Goal: Information Seeking & Learning: Learn about a topic

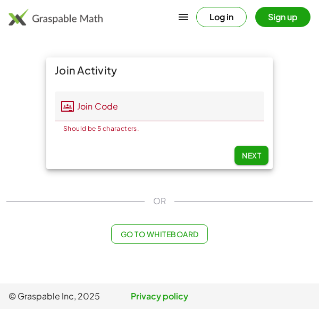
click at [228, 15] on button "Log in" at bounding box center [221, 17] width 51 height 20
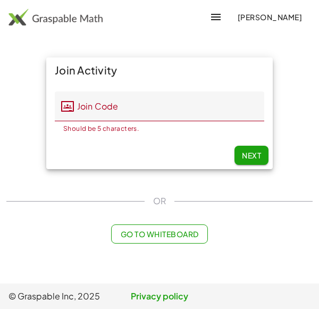
click at [190, 111] on input "Join Code" at bounding box center [169, 106] width 190 height 30
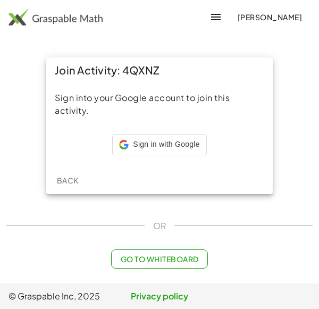
click at [112, 155] on iframe at bounding box center [112, 155] width 0 height 0
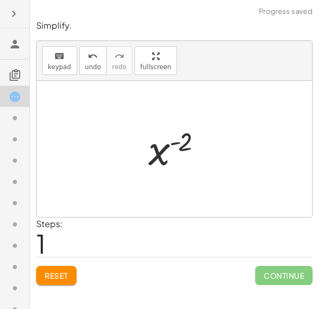
click at [289, 277] on span "Continue" at bounding box center [283, 275] width 57 height 19
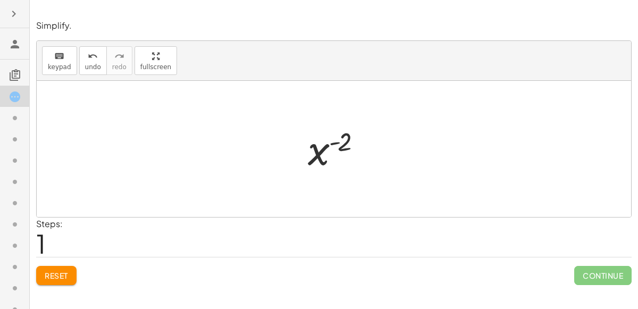
click at [319, 298] on div "Simplify. keyboard keypad undo undo redo redo fullscreen · x 5 · x 7 x ( + 5 − …" at bounding box center [334, 154] width 608 height 309
click at [319, 291] on div "Simplify. keyboard keypad undo undo redo redo fullscreen · x 5 · x 7 x ( + 5 − …" at bounding box center [334, 154] width 608 height 309
click at [52, 274] on span "Reset" at bounding box center [56, 276] width 23 height 10
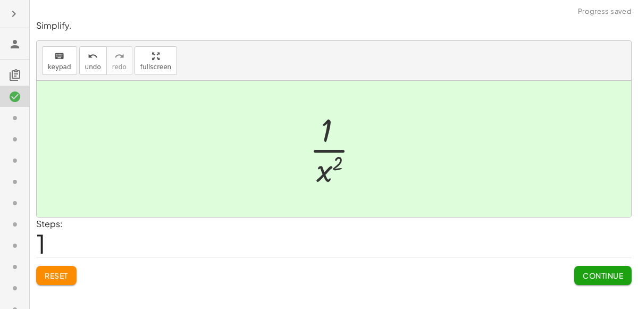
click at [319, 273] on span "Continue" at bounding box center [603, 276] width 40 height 10
click at [319, 278] on span "Continue" at bounding box center [603, 276] width 40 height 10
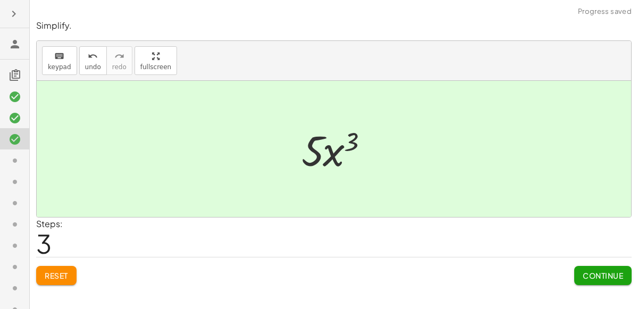
click at [319, 275] on span "Continue" at bounding box center [603, 276] width 40 height 10
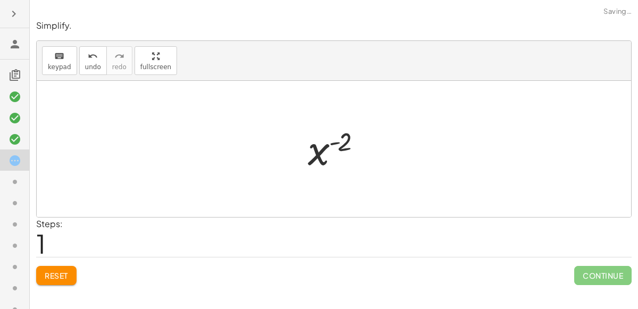
click at [319, 277] on span "Continue" at bounding box center [602, 275] width 57 height 19
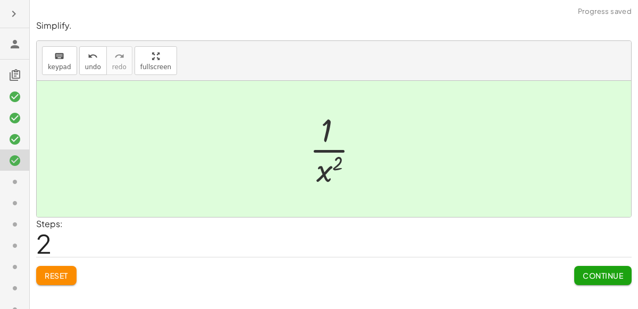
click at [319, 280] on button "Continue" at bounding box center [602, 275] width 57 height 19
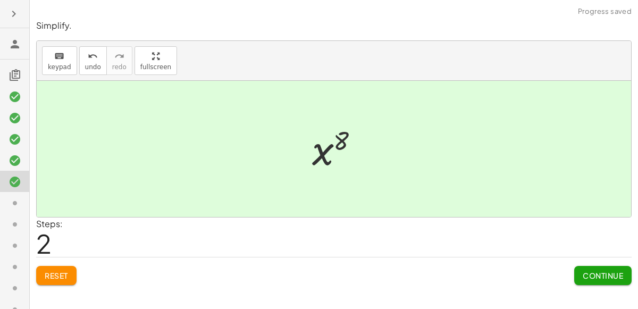
click at [319, 279] on span "Continue" at bounding box center [603, 276] width 40 height 10
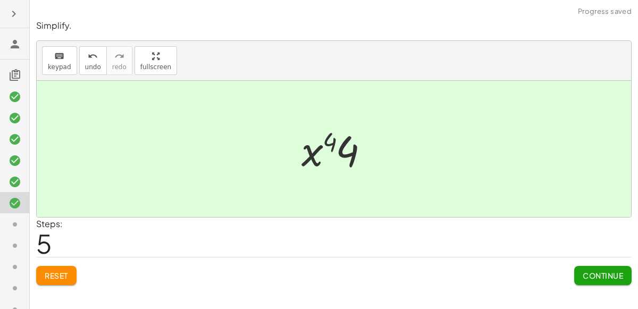
click at [319, 279] on button "Continue" at bounding box center [602, 275] width 57 height 19
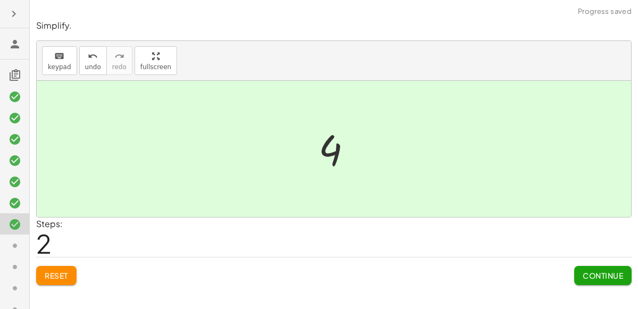
click at [319, 275] on span "Continue" at bounding box center [603, 276] width 40 height 10
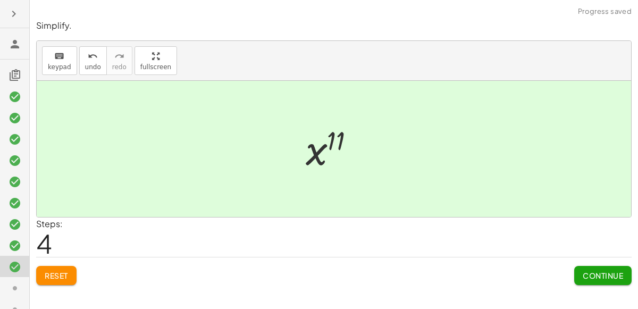
click at [319, 274] on span "Continue" at bounding box center [603, 276] width 40 height 10
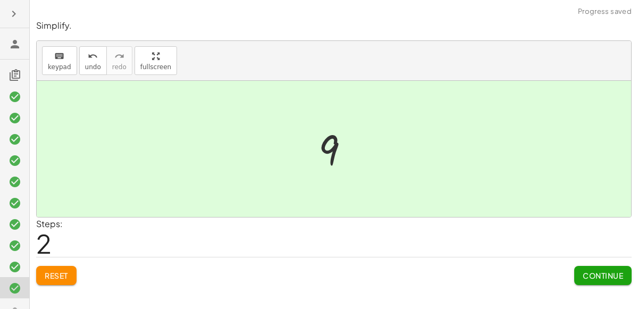
click at [319, 282] on button "Continue" at bounding box center [602, 275] width 57 height 19
click at [319, 275] on span "Continue" at bounding box center [603, 276] width 40 height 10
click at [319, 272] on span "Continue" at bounding box center [603, 276] width 40 height 10
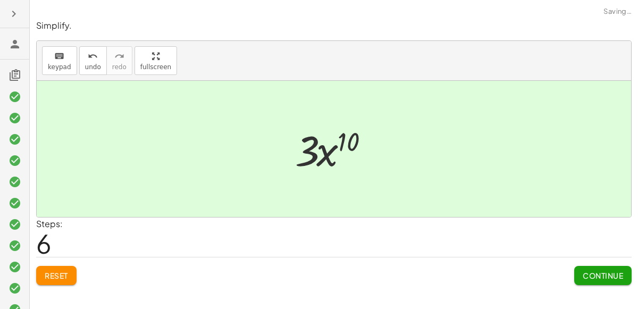
click at [319, 280] on button "Continue" at bounding box center [602, 275] width 57 height 19
click at [319, 271] on span "Continue" at bounding box center [603, 276] width 40 height 10
click at [319, 275] on span "Continue" at bounding box center [603, 276] width 40 height 10
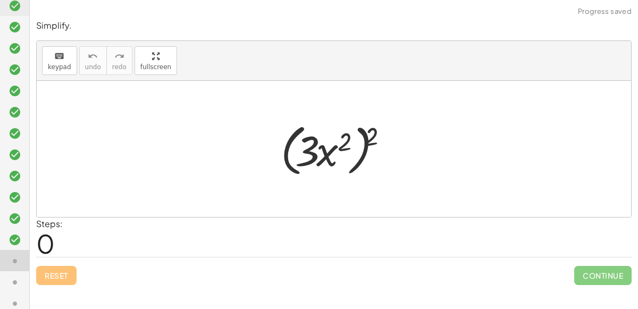
scroll to position [227, 0]
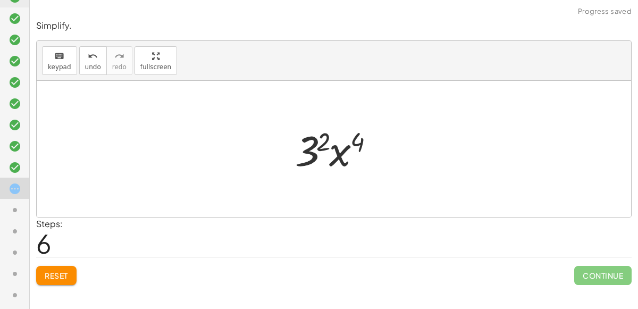
click at [319, 271] on span "Continue" at bounding box center [602, 275] width 57 height 19
click at [319, 266] on span "Continue" at bounding box center [602, 275] width 57 height 19
click at [88, 54] on icon "undo" at bounding box center [93, 56] width 10 height 13
click at [61, 275] on span "Reset" at bounding box center [56, 276] width 23 height 10
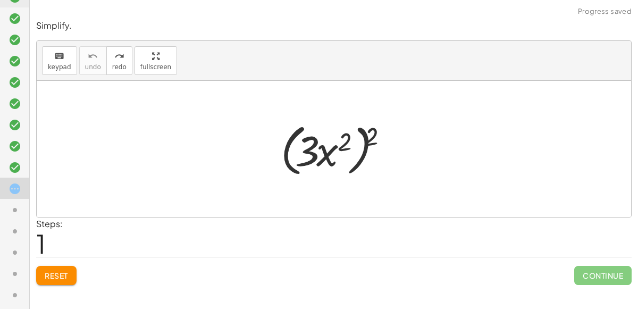
click at [80, 272] on div "Reset Continue" at bounding box center [334, 271] width 596 height 28
click at [63, 277] on span "Reset" at bounding box center [56, 276] width 23 height 10
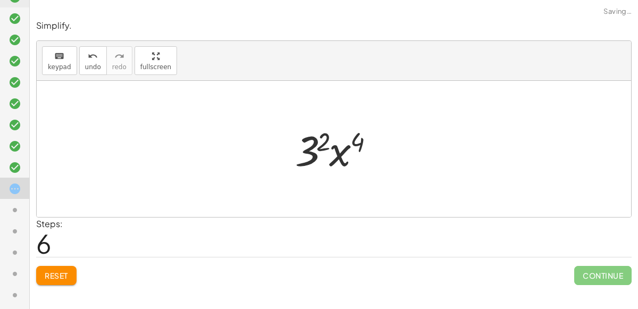
click at [19, 215] on icon at bounding box center [15, 210] width 13 height 13
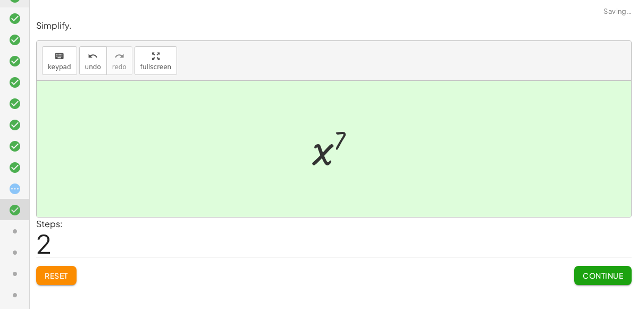
click at [319, 279] on span "Continue" at bounding box center [603, 276] width 40 height 10
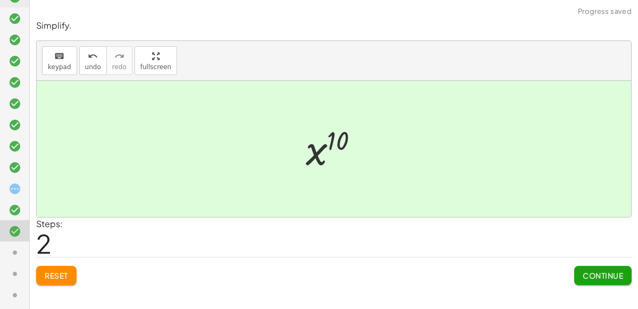
click at [319, 274] on span "Continue" at bounding box center [603, 276] width 40 height 10
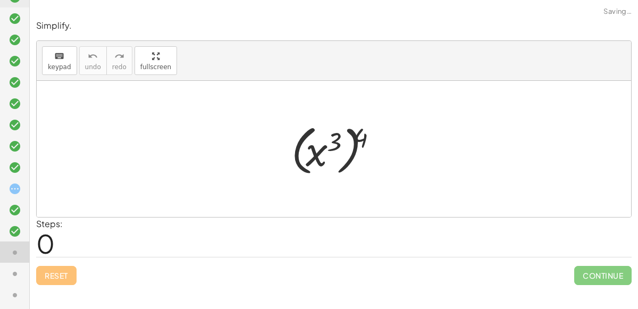
click at [10, 189] on icon at bounding box center [15, 188] width 13 height 13
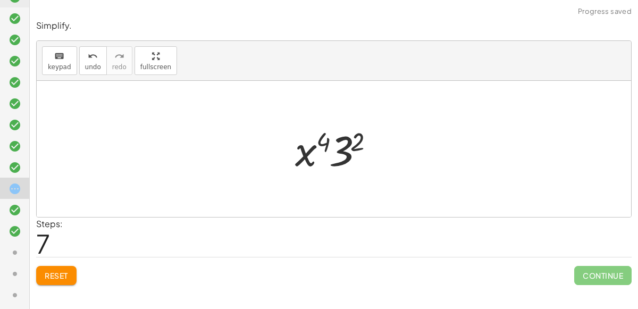
click at [58, 273] on span "Reset" at bounding box center [56, 276] width 23 height 10
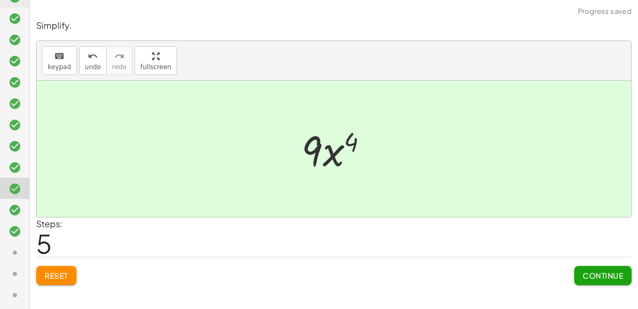
click at [319, 273] on span "Continue" at bounding box center [603, 276] width 40 height 10
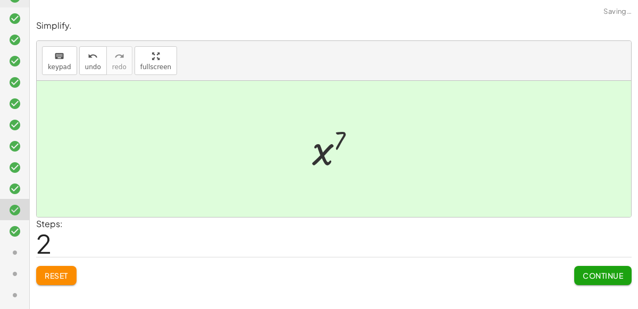
click at [319, 282] on button "Continue" at bounding box center [602, 275] width 57 height 19
click at [319, 281] on button "Continue" at bounding box center [602, 275] width 57 height 19
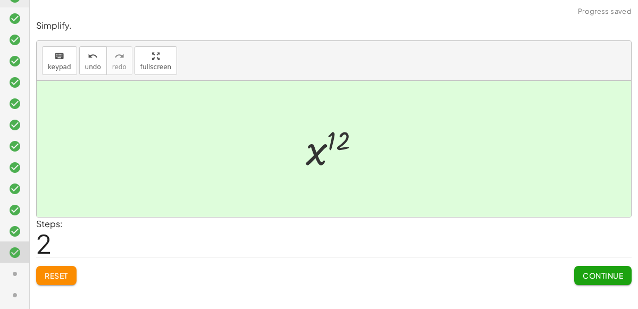
click at [319, 272] on span "Continue" at bounding box center [603, 276] width 40 height 10
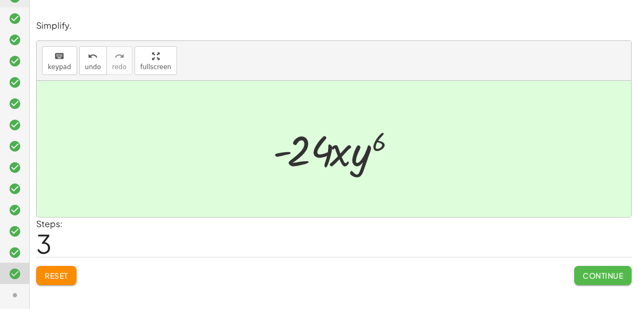
click at [319, 273] on span "Continue" at bounding box center [603, 276] width 40 height 10
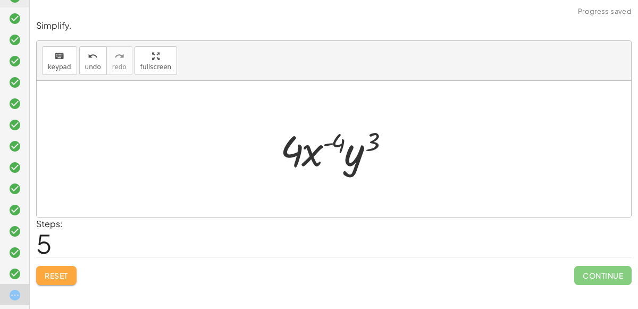
click at [62, 276] on span "Reset" at bounding box center [56, 276] width 23 height 10
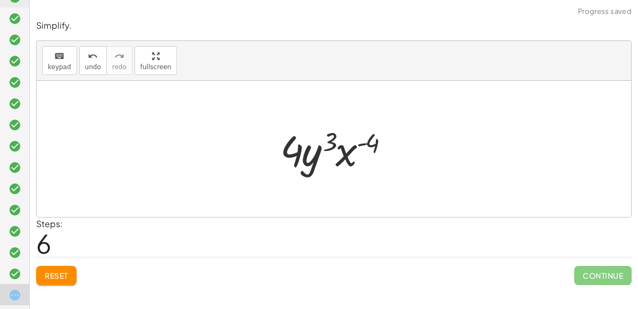
click at [51, 282] on button "Reset" at bounding box center [56, 275] width 40 height 19
click at [66, 273] on span "Reset" at bounding box center [56, 276] width 23 height 10
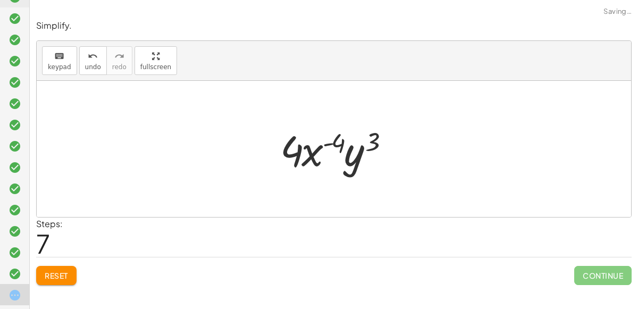
click at [295, 160] on div at bounding box center [338, 149] width 127 height 55
click at [313, 154] on div at bounding box center [338, 149] width 127 height 55
click at [319, 161] on div at bounding box center [338, 149] width 127 height 55
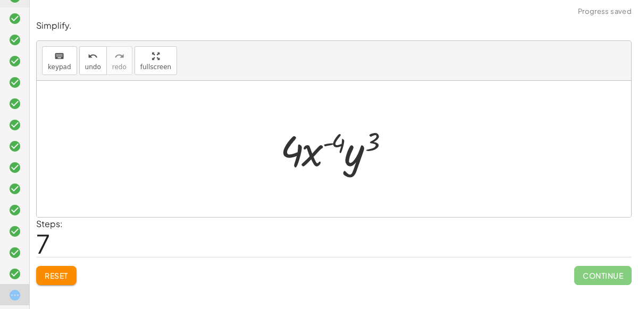
click at [61, 280] on button "Reset" at bounding box center [56, 275] width 40 height 19
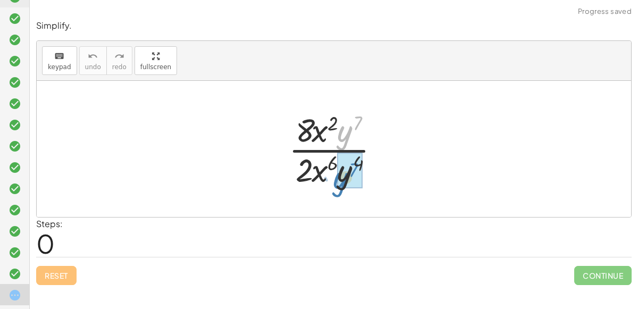
drag, startPoint x: 348, startPoint y: 125, endPoint x: 339, endPoint y: 171, distance: 47.1
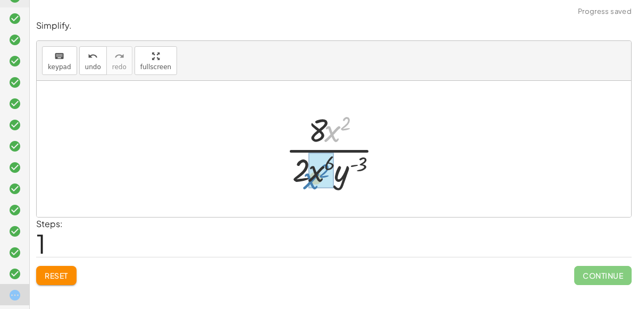
drag, startPoint x: 325, startPoint y: 134, endPoint x: 309, endPoint y: 169, distance: 37.8
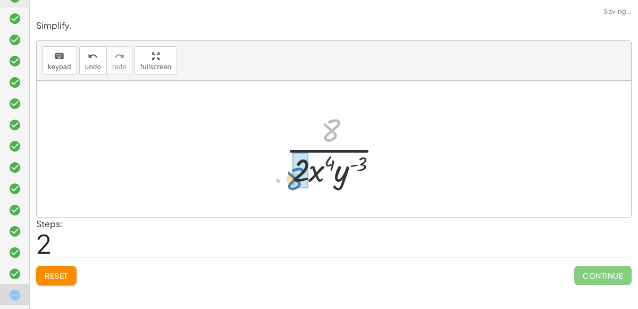
drag, startPoint x: 332, startPoint y: 125, endPoint x: 296, endPoint y: 172, distance: 59.1
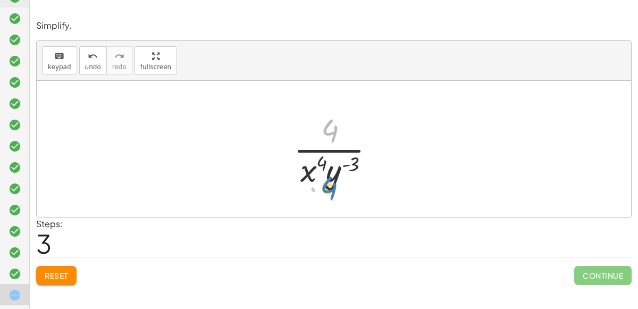
drag, startPoint x: 329, startPoint y: 123, endPoint x: 328, endPoint y: 176, distance: 53.2
click at [319, 176] on div at bounding box center [338, 149] width 101 height 82
drag, startPoint x: 332, startPoint y: 121, endPoint x: 315, endPoint y: 191, distance: 72.2
click at [315, 191] on div "· 8 · x 2 · y 7 · 2 · x 6 · y 4 · 8 · x 2 · 2 · x 6 · y ( + 4 − 7 ) · 8 · x 2 ·…" at bounding box center [334, 149] width 595 height 136
drag, startPoint x: 308, startPoint y: 165, endPoint x: 320, endPoint y: 123, distance: 43.0
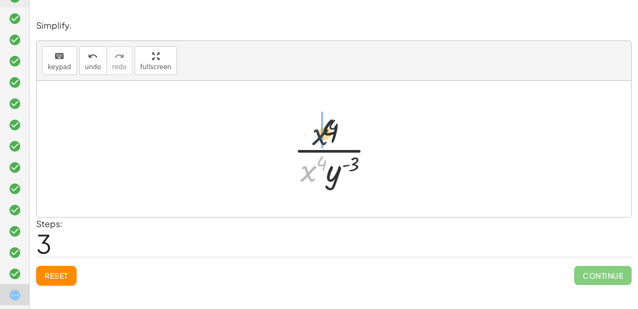
click at [319, 123] on div at bounding box center [338, 149] width 101 height 82
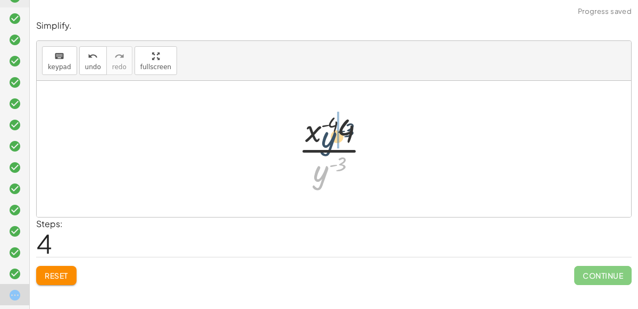
drag, startPoint x: 325, startPoint y: 171, endPoint x: 332, endPoint y: 134, distance: 37.9
click at [319, 134] on div at bounding box center [338, 149] width 91 height 82
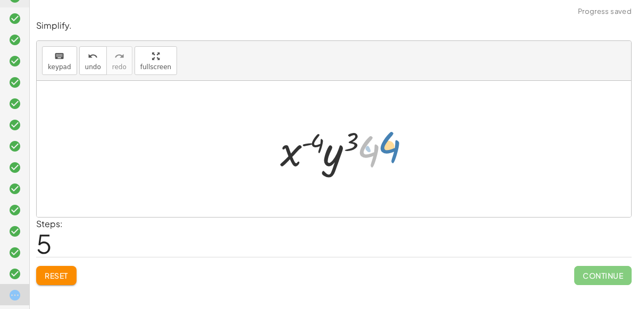
drag, startPoint x: 371, startPoint y: 149, endPoint x: 397, endPoint y: 146, distance: 25.8
click at [319, 146] on div at bounding box center [338, 149] width 127 height 55
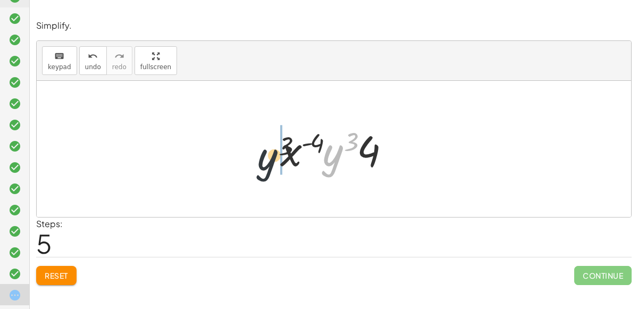
drag, startPoint x: 339, startPoint y: 154, endPoint x: 155, endPoint y: 160, distance: 184.1
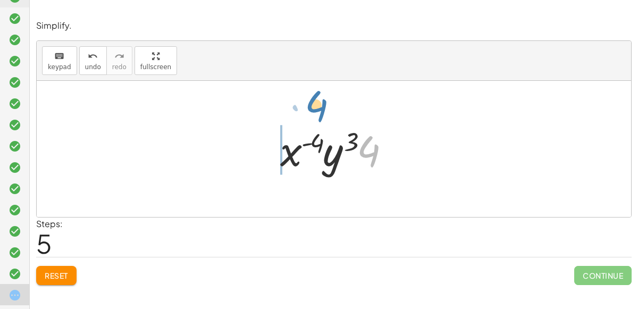
drag, startPoint x: 368, startPoint y: 147, endPoint x: 316, endPoint y: 103, distance: 67.9
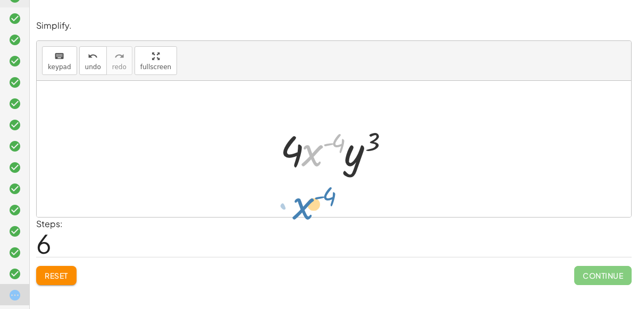
drag, startPoint x: 308, startPoint y: 146, endPoint x: 297, endPoint y: 196, distance: 51.1
click at [297, 196] on div "· 8 · x 2 · y 7 · 2 · x 6 · y 4 · 8 · x 2 · 2 · x 6 · y ( + 4 − 7 ) · 8 · x 2 ·…" at bounding box center [334, 149] width 595 height 136
drag, startPoint x: 311, startPoint y: 151, endPoint x: 283, endPoint y: 178, distance: 39.1
click at [283, 178] on div "· 8 · x 2 · y 7 · 2 · x 6 · y 4 · 8 · x 2 · 2 · x 6 · y ( + 4 − 7 ) · 8 · x 2 ·…" at bounding box center [334, 149] width 595 height 136
drag, startPoint x: 315, startPoint y: 149, endPoint x: 292, endPoint y: 176, distance: 35.5
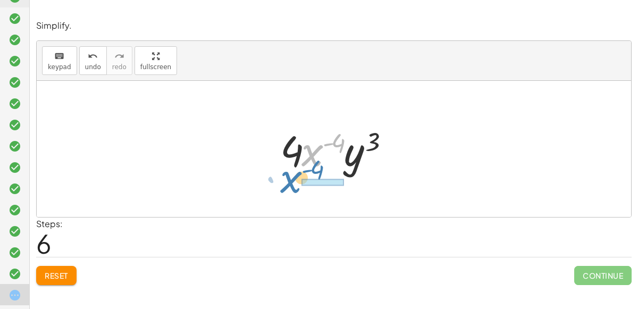
click at [292, 176] on div "· 8 · x 2 · y 7 · 2 · x 6 · y 4 · 8 · x 2 · 2 · x 6 · y ( + 4 − 7 ) · 8 · x 2 ·…" at bounding box center [334, 149] width 140 height 60
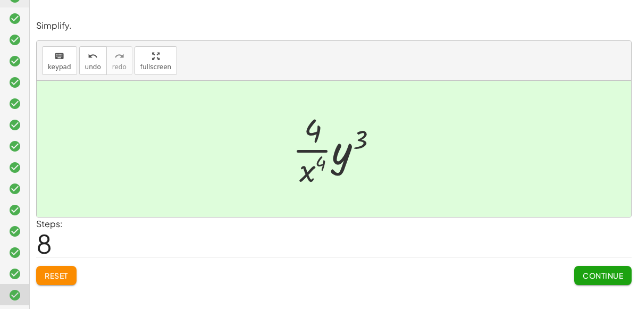
click at [319, 273] on span "Continue" at bounding box center [603, 276] width 40 height 10
